Goal: Task Accomplishment & Management: Manage account settings

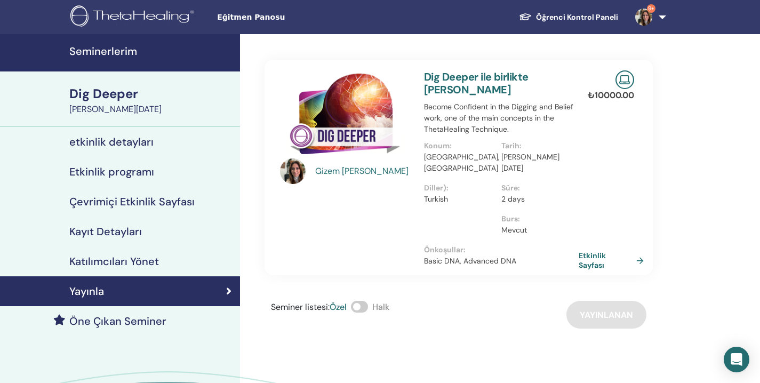
click at [110, 261] on h4 "Katılımcıları Yönet" at bounding box center [114, 261] width 90 height 13
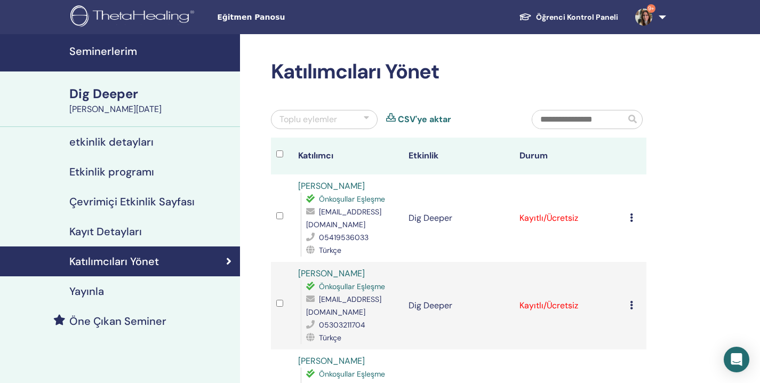
click at [632, 213] on icon at bounding box center [631, 217] width 3 height 9
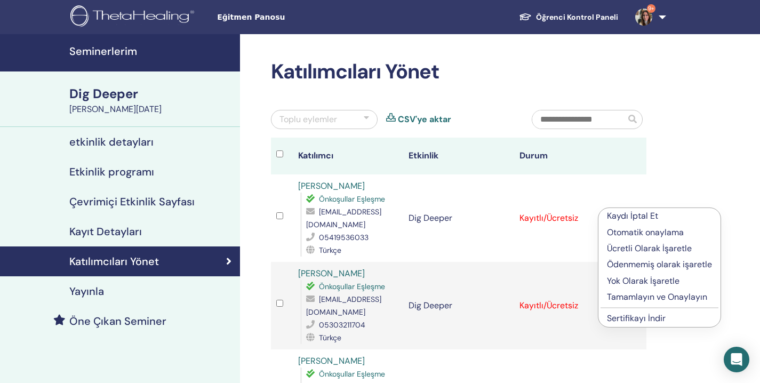
click at [654, 296] on p "Tamamlayın ve Onaylayın" at bounding box center [659, 297] width 105 height 13
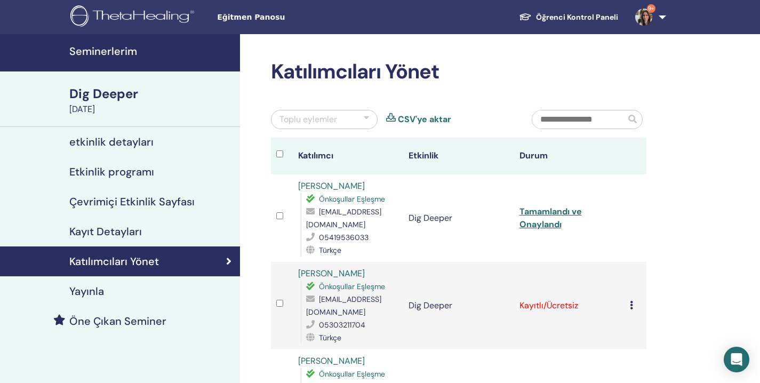
click at [633, 301] on icon at bounding box center [631, 305] width 3 height 9
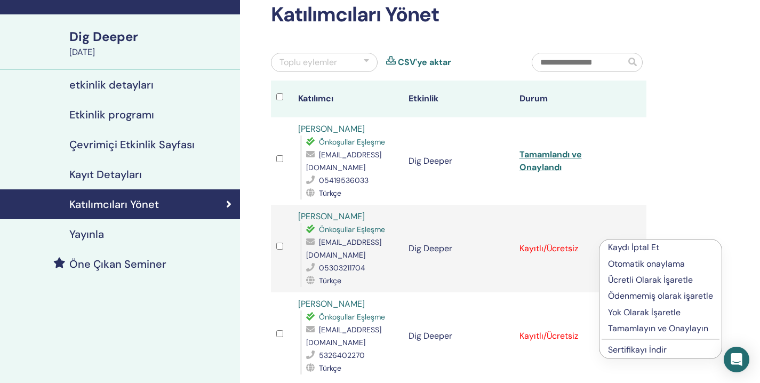
scroll to position [71, 0]
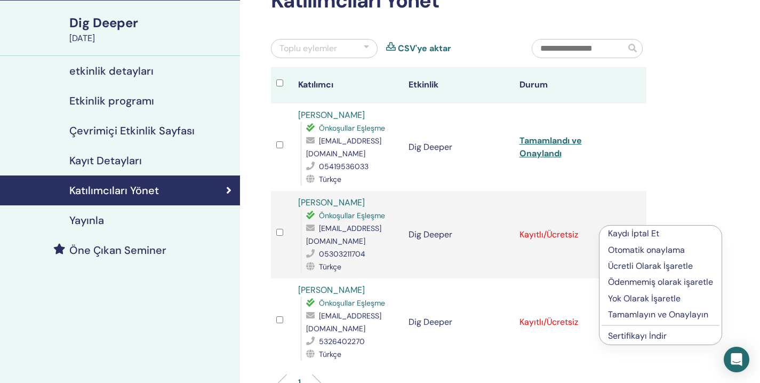
click at [664, 316] on p "Tamamlayın ve Onaylayın" at bounding box center [660, 314] width 105 height 13
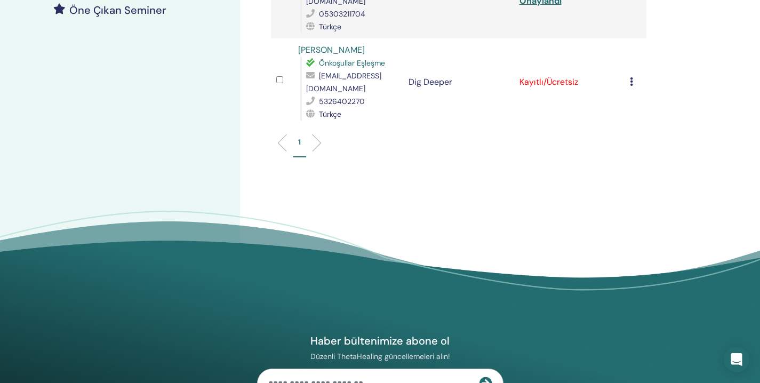
scroll to position [314, 0]
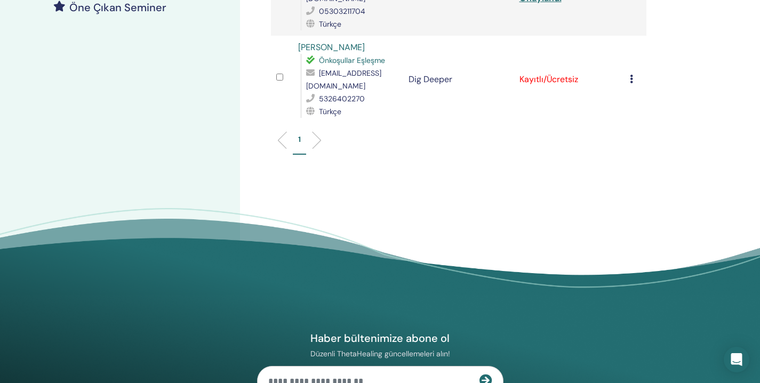
click at [631, 75] on icon at bounding box center [631, 79] width 3 height 9
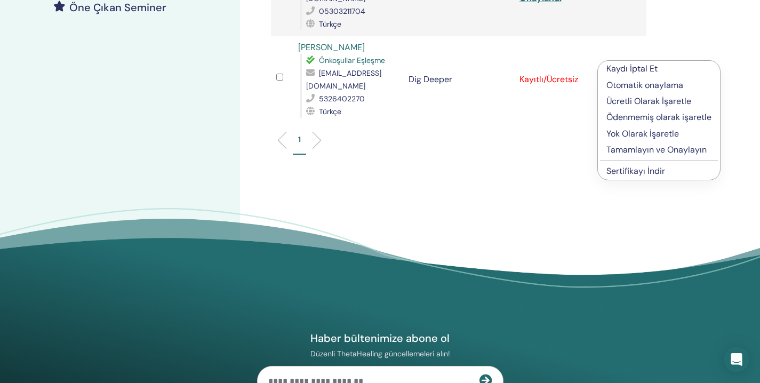
click at [631, 149] on p "Tamamlayın ve Onaylayın" at bounding box center [658, 149] width 105 height 13
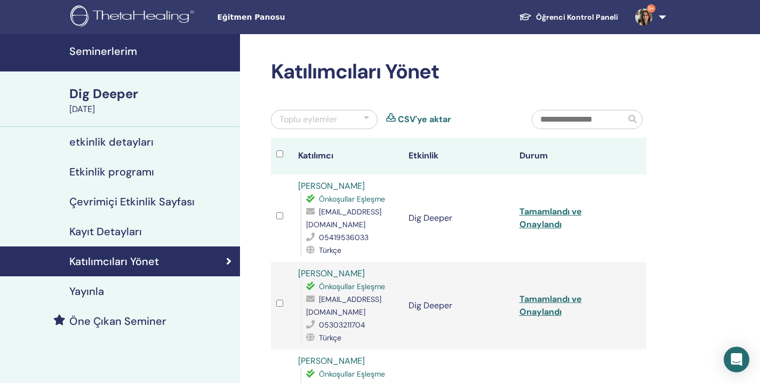
click at [116, 49] on h4 "Seminerlerim" at bounding box center [151, 51] width 164 height 13
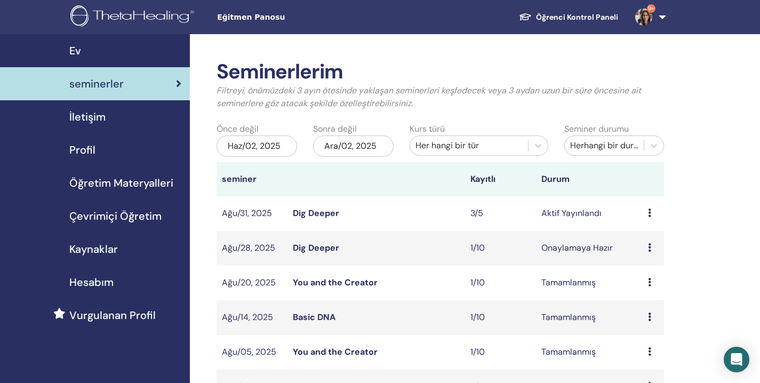
click at [650, 248] on icon at bounding box center [649, 247] width 3 height 9
click at [642, 305] on p "İptal" at bounding box center [650, 305] width 47 height 13
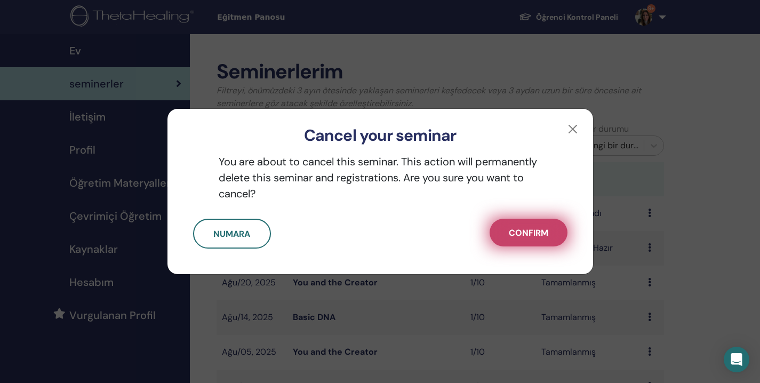
click at [537, 236] on span "Confirm" at bounding box center [528, 232] width 39 height 11
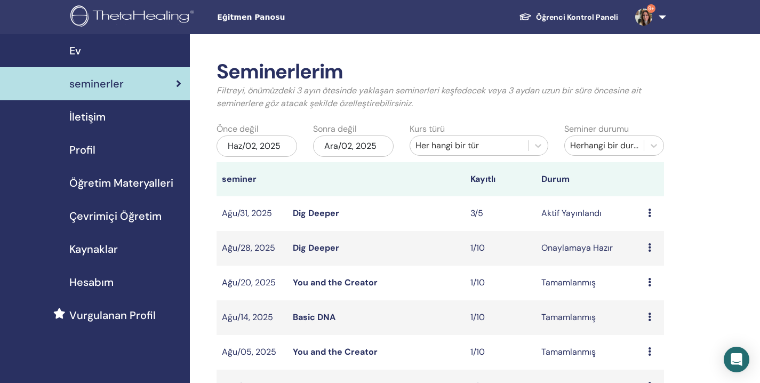
click at [648, 246] on icon at bounding box center [649, 247] width 3 height 9
click at [656, 267] on link "Düzenlemek" at bounding box center [648, 270] width 47 height 11
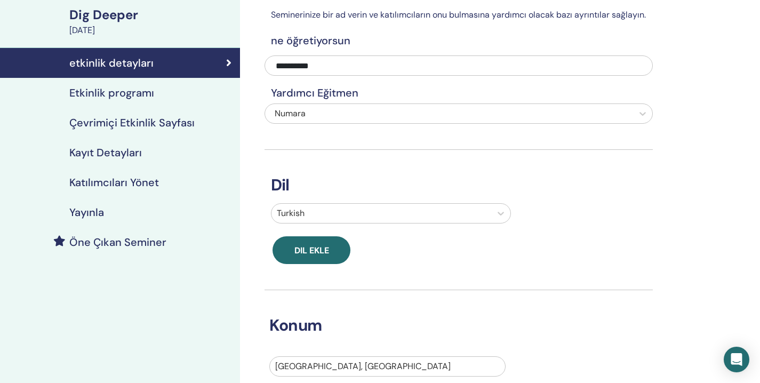
scroll to position [41, 0]
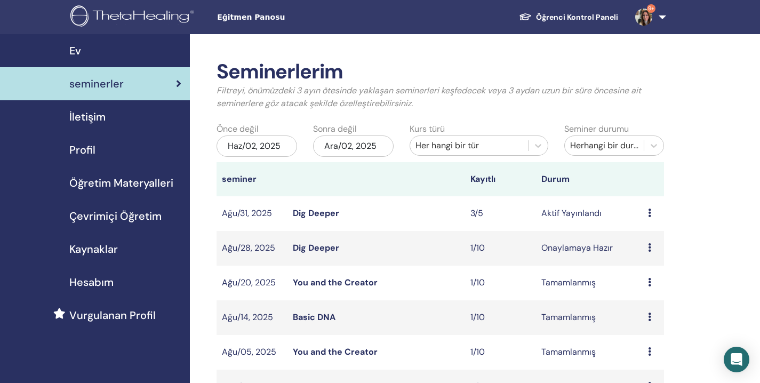
click at [649, 244] on icon at bounding box center [649, 247] width 3 height 9
click at [652, 282] on link "katılımcılar" at bounding box center [647, 284] width 43 height 11
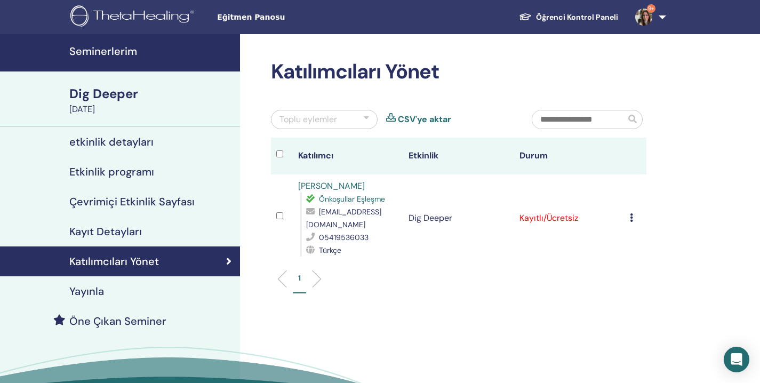
click at [630, 215] on icon at bounding box center [631, 217] width 3 height 9
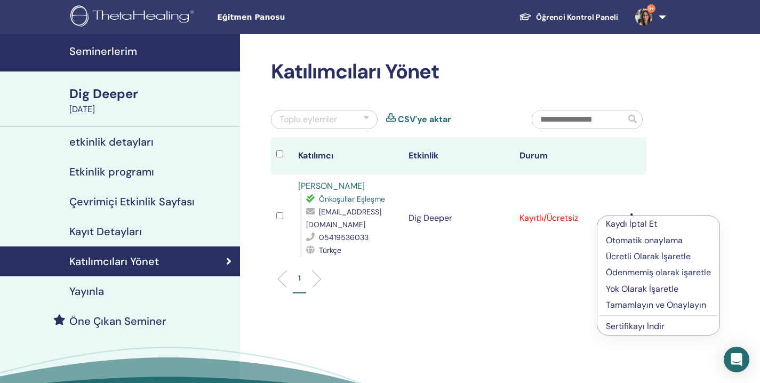
click at [643, 226] on p "Kaydı İptal Et" at bounding box center [658, 224] width 105 height 13
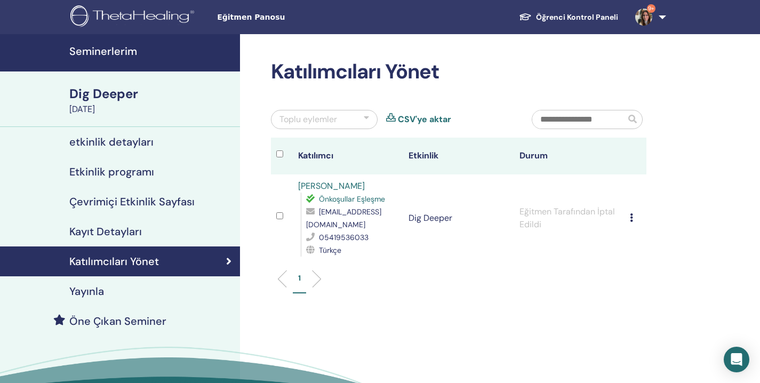
click at [151, 147] on h4 "etkinlik detayları" at bounding box center [111, 141] width 84 height 13
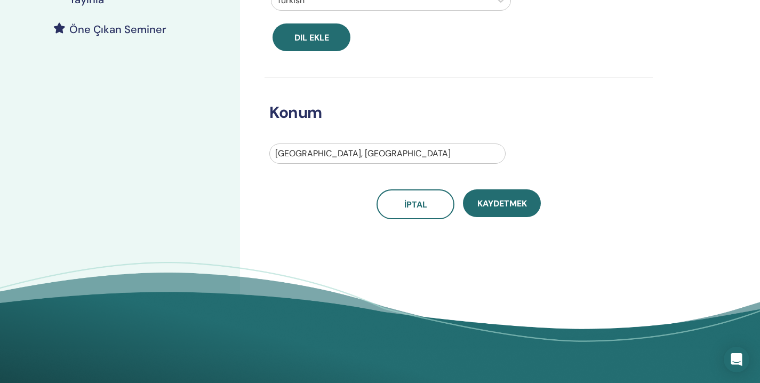
scroll to position [292, 0]
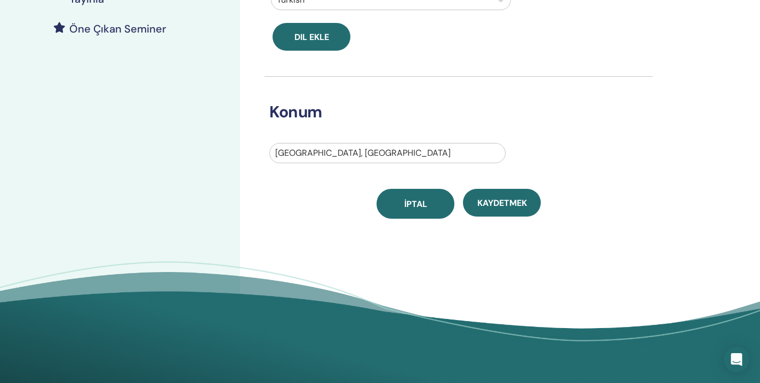
click at [403, 196] on link "İptal" at bounding box center [416, 204] width 78 height 30
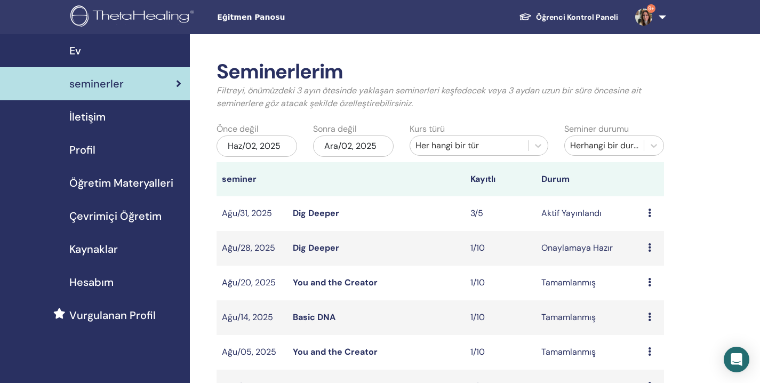
click at [651, 245] on icon at bounding box center [649, 247] width 3 height 9
click at [635, 302] on p "İptal" at bounding box center [651, 302] width 47 height 13
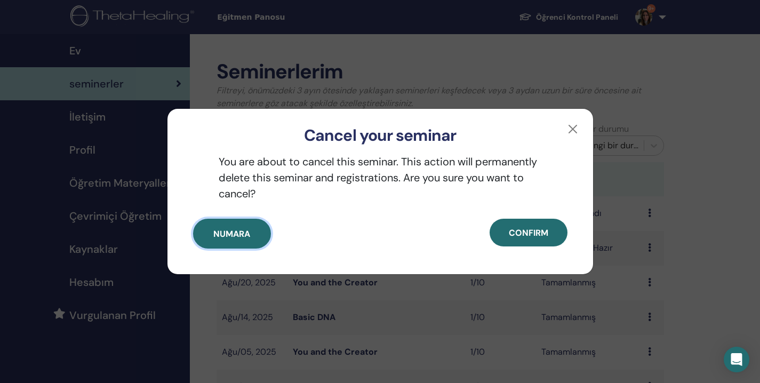
click at [231, 236] on span "Numara" at bounding box center [231, 233] width 37 height 11
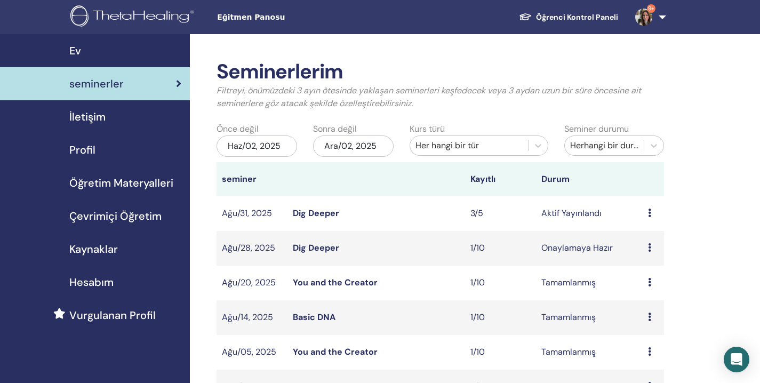
click at [649, 248] on icon at bounding box center [649, 247] width 3 height 9
click at [634, 303] on p "İptal" at bounding box center [649, 305] width 47 height 13
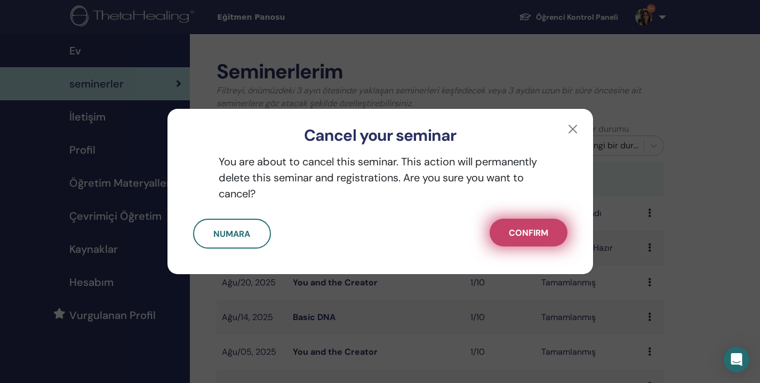
click at [545, 243] on button "Confirm" at bounding box center [529, 233] width 78 height 28
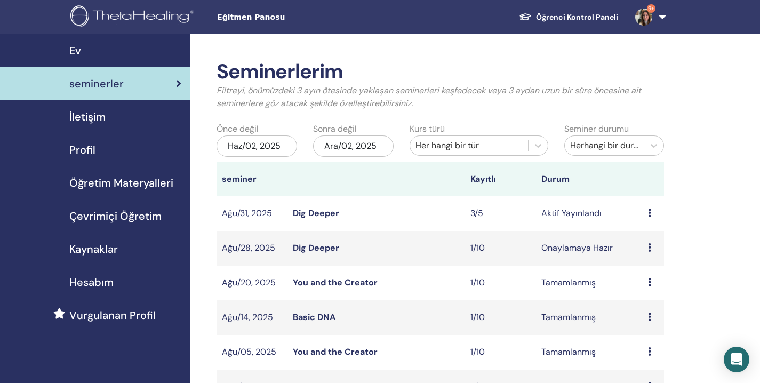
click at [653, 20] on link "9+" at bounding box center [649, 17] width 44 height 34
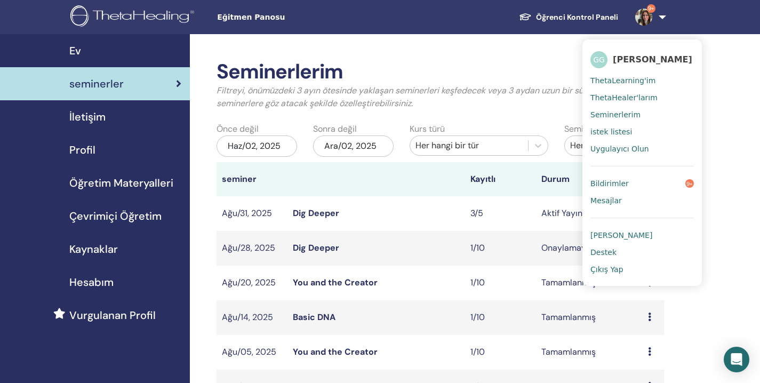
click at [645, 189] on link "Bildirimler 9+" at bounding box center [641, 183] width 103 height 17
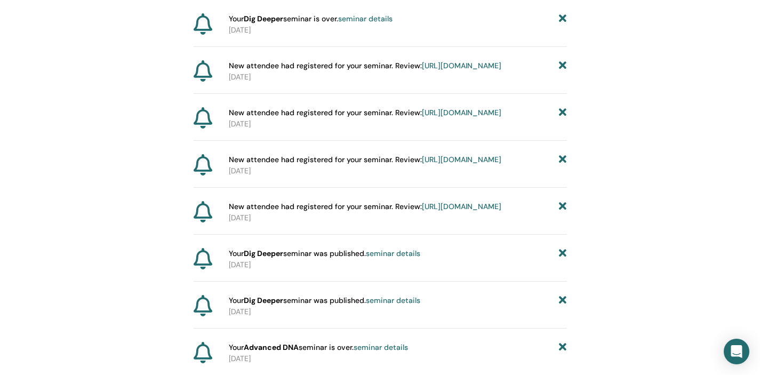
scroll to position [2086, 0]
